Goal: Task Accomplishment & Management: Use online tool/utility

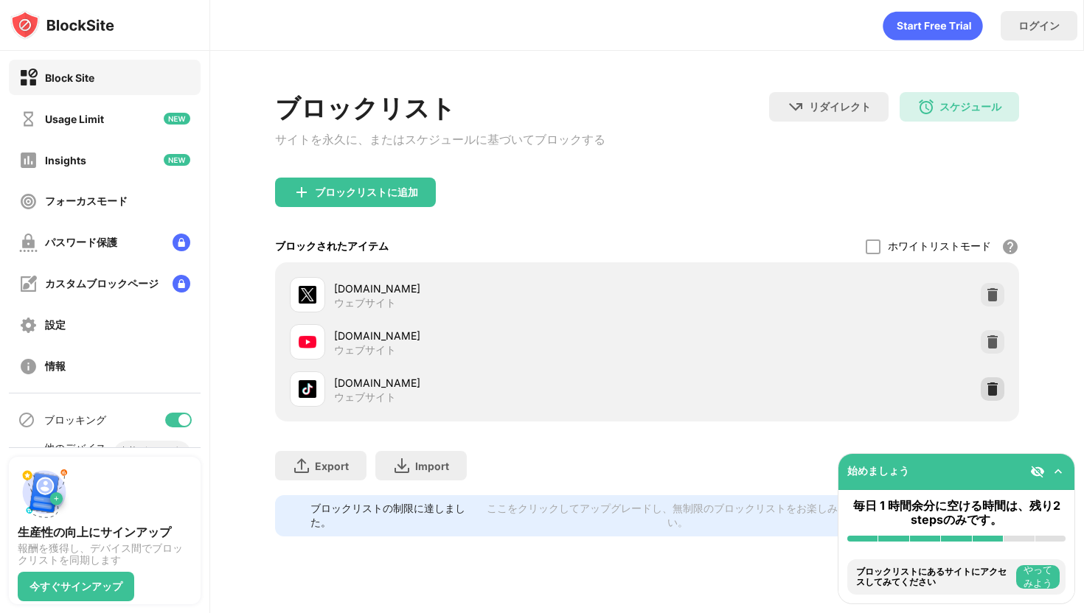
click at [992, 390] on img at bounding box center [992, 389] width 15 height 15
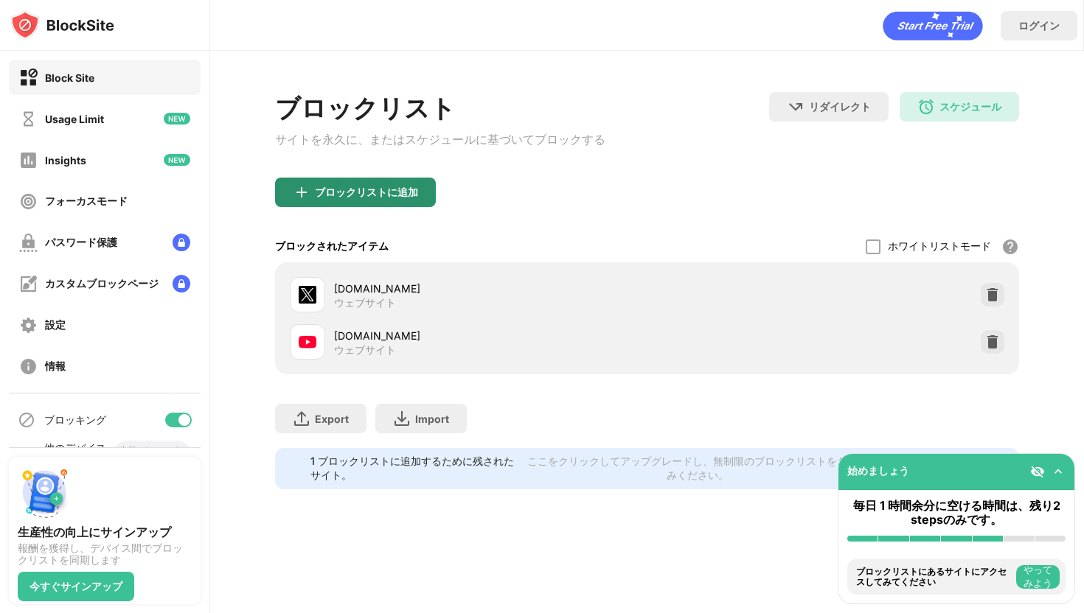
click at [315, 198] on div "ブロックリストに追加" at bounding box center [366, 192] width 103 height 12
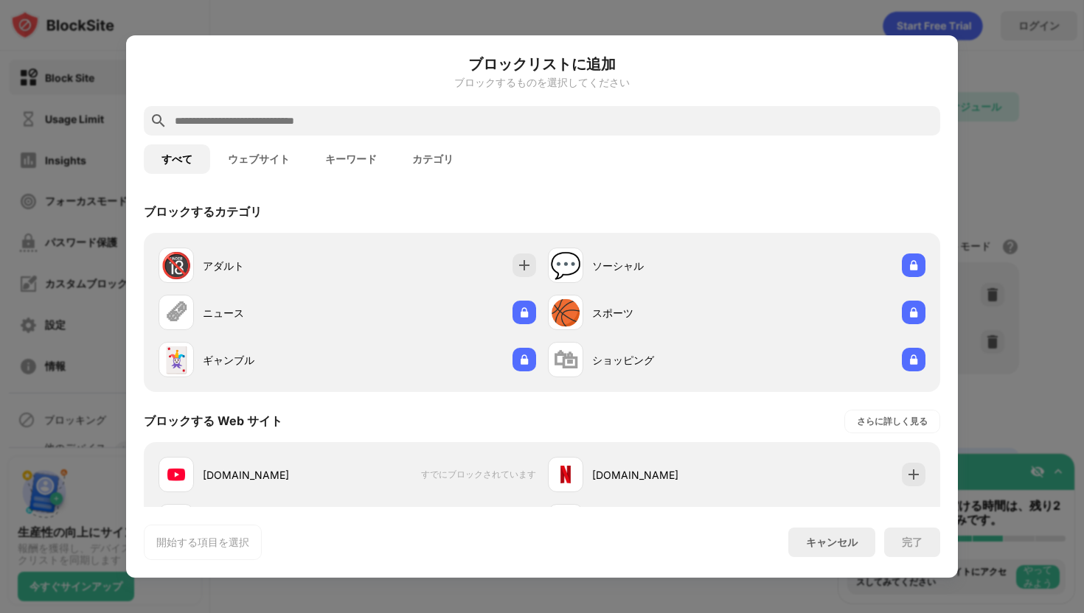
click at [320, 117] on input "text" at bounding box center [553, 121] width 761 height 18
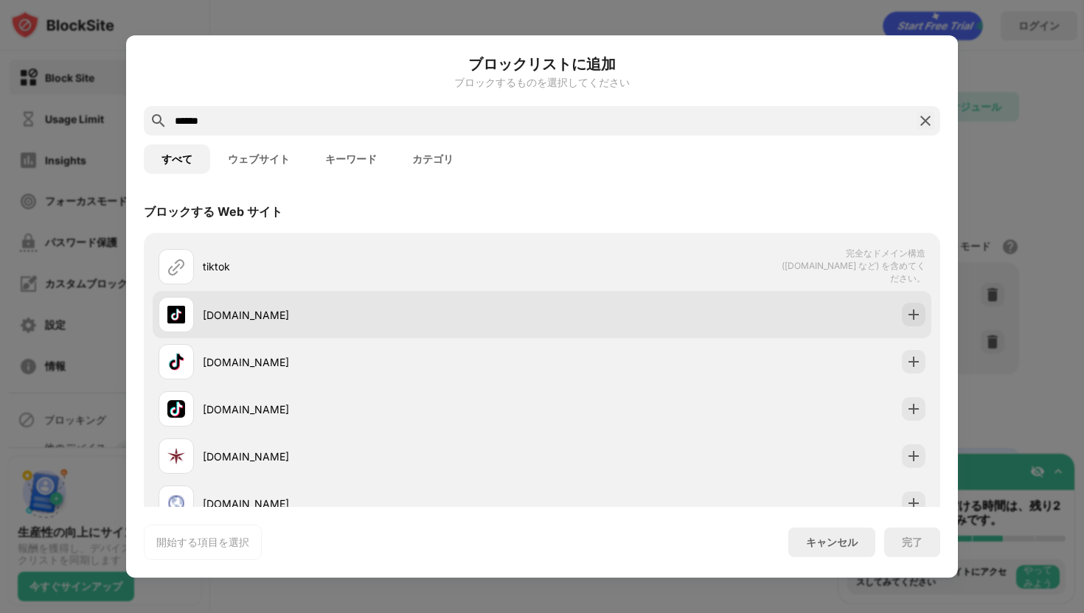
type input "******"
click at [255, 313] on div "[DOMAIN_NAME]" at bounding box center [372, 314] width 339 height 15
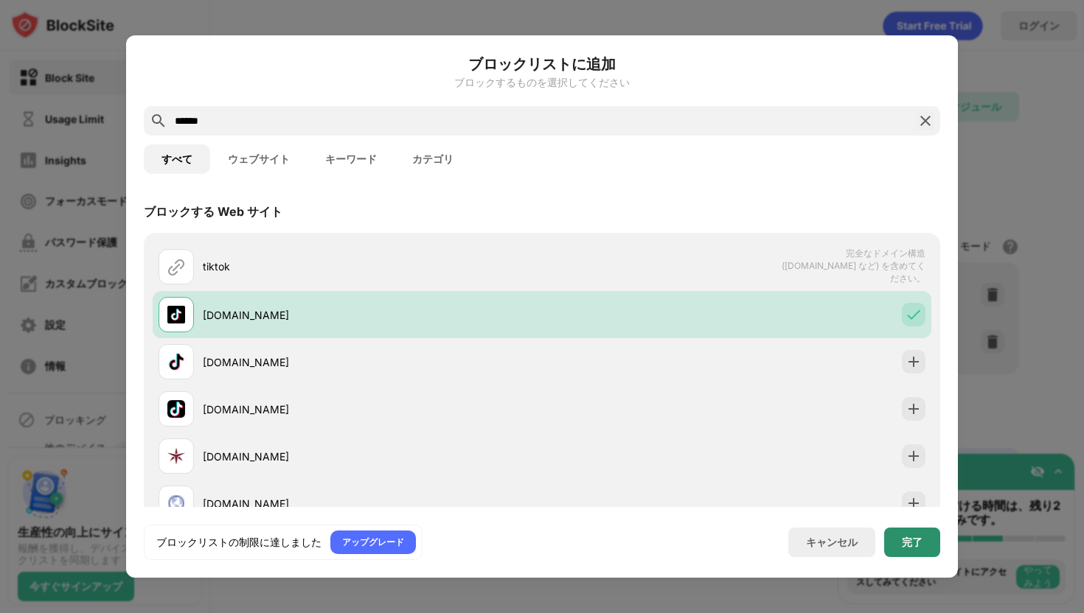
click at [911, 556] on div "完了" at bounding box center [912, 542] width 56 height 29
